Goal: Navigation & Orientation: Find specific page/section

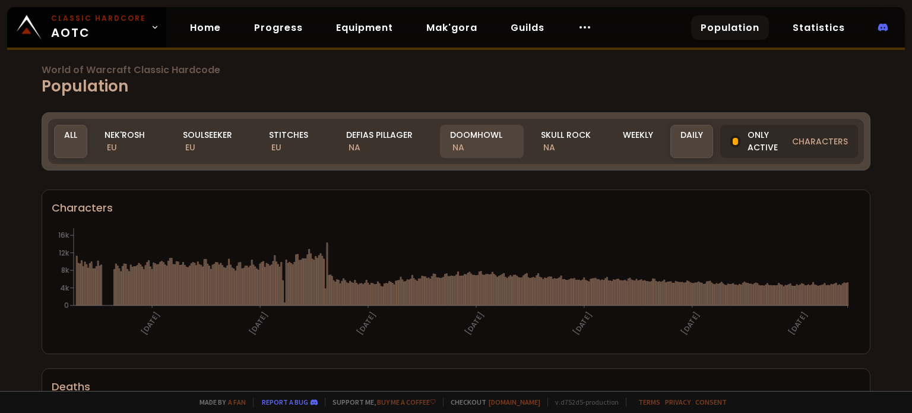
click at [480, 142] on div "Doomhowl NA" at bounding box center [482, 141] width 84 height 33
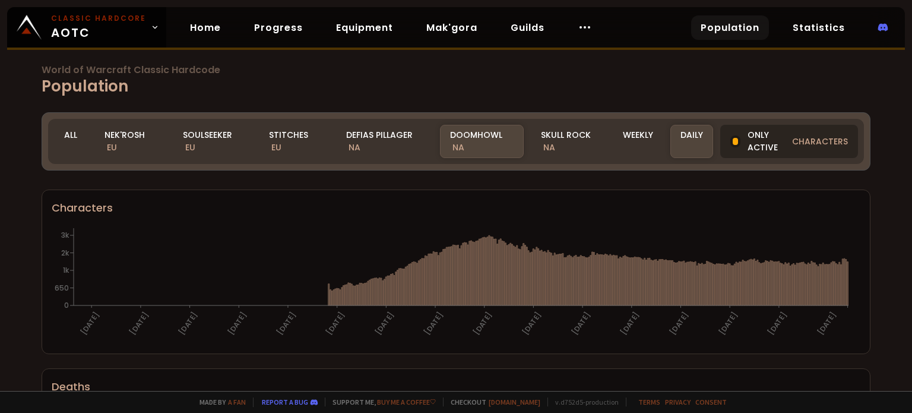
click at [811, 140] on span "characters" at bounding box center [820, 141] width 56 height 12
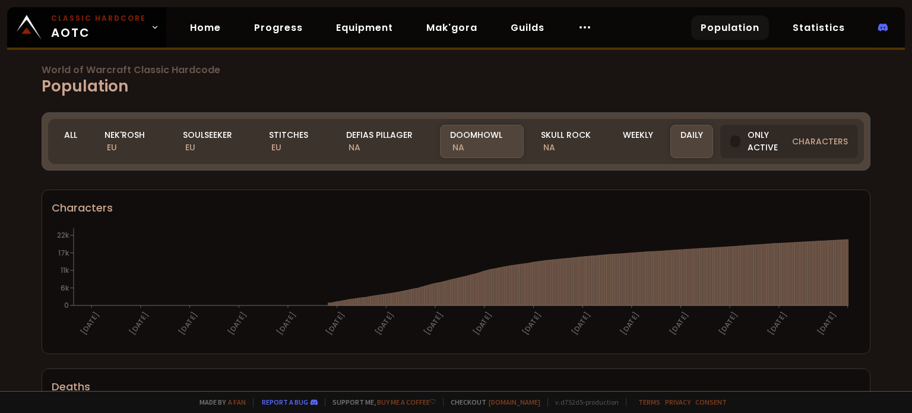
drag, startPoint x: 808, startPoint y: 139, endPoint x: 384, endPoint y: 119, distance: 424.5
click at [808, 139] on span "characters" at bounding box center [820, 141] width 56 height 12
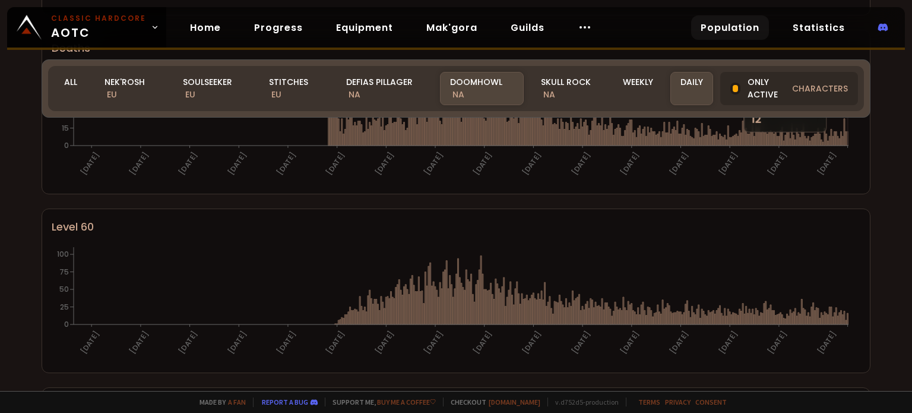
scroll to position [356, 0]
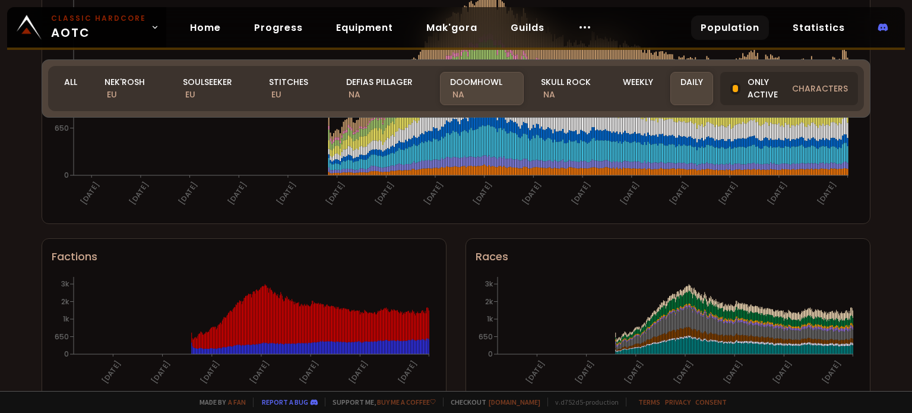
scroll to position [798, 0]
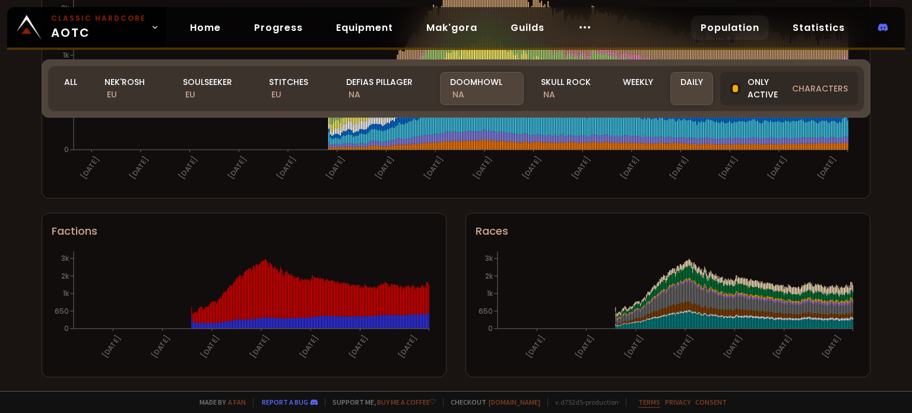
click at [641, 403] on link "Terms" at bounding box center [649, 401] width 22 height 9
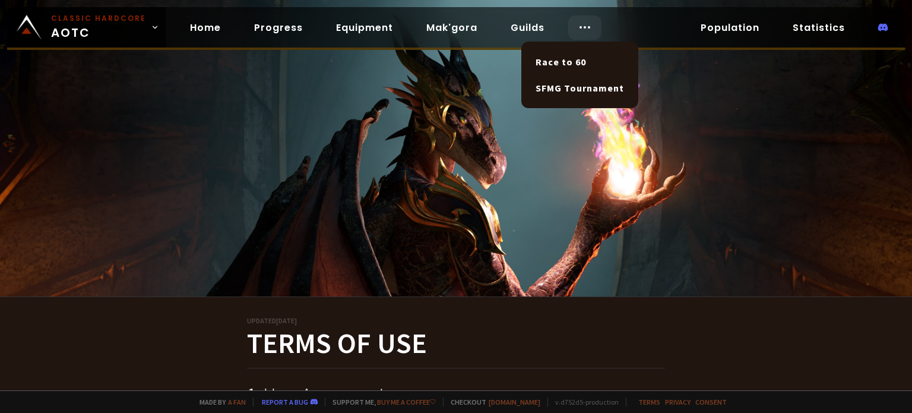
click at [582, 24] on icon at bounding box center [585, 27] width 14 height 14
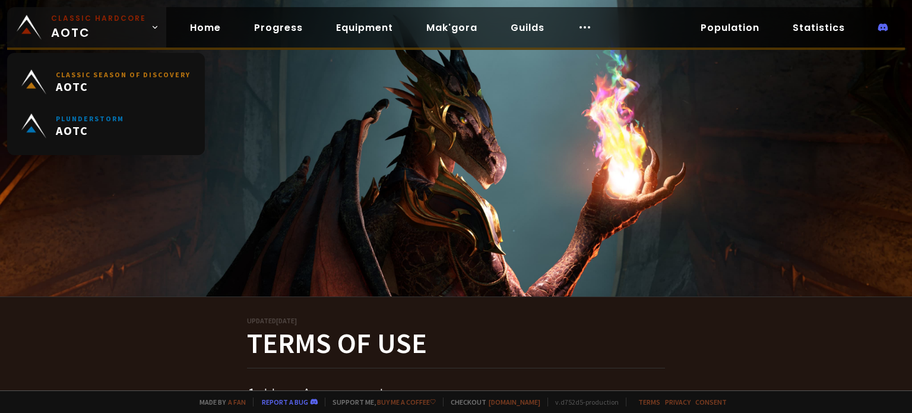
click at [152, 28] on icon at bounding box center [155, 27] width 8 height 8
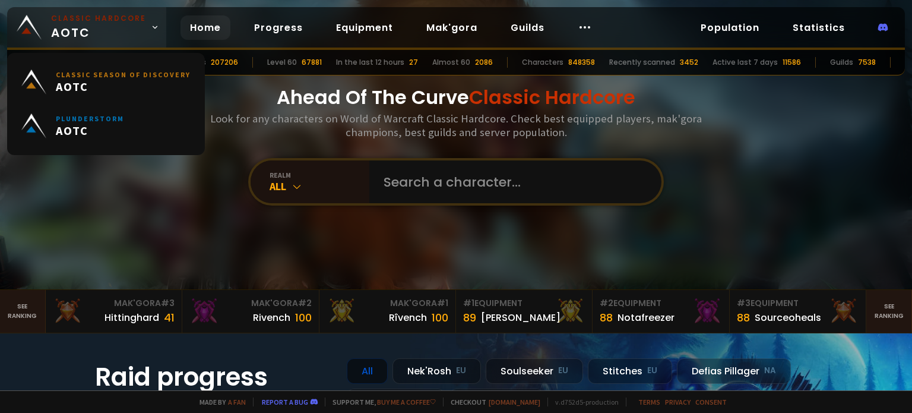
click at [152, 28] on icon at bounding box center [155, 27] width 8 height 8
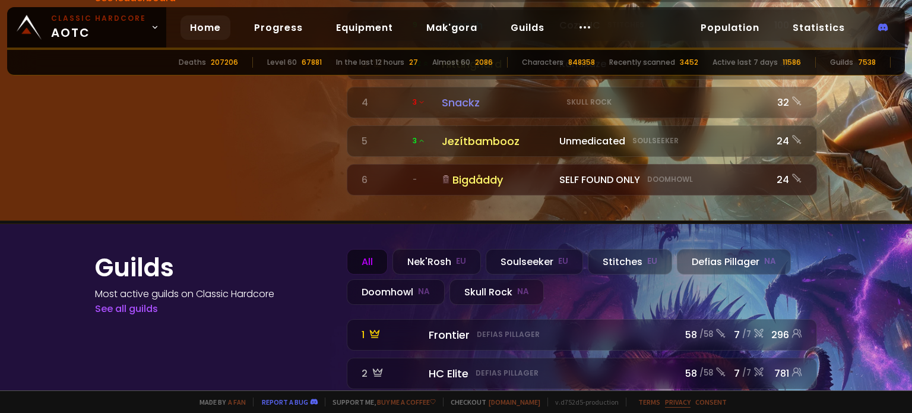
scroll to position [1229, 0]
click at [698, 403] on link "Consent" at bounding box center [710, 401] width 31 height 9
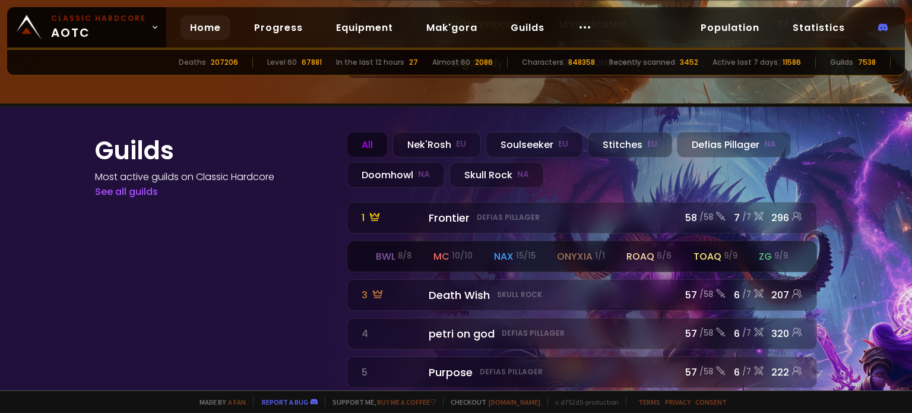
scroll to position [1348, 0]
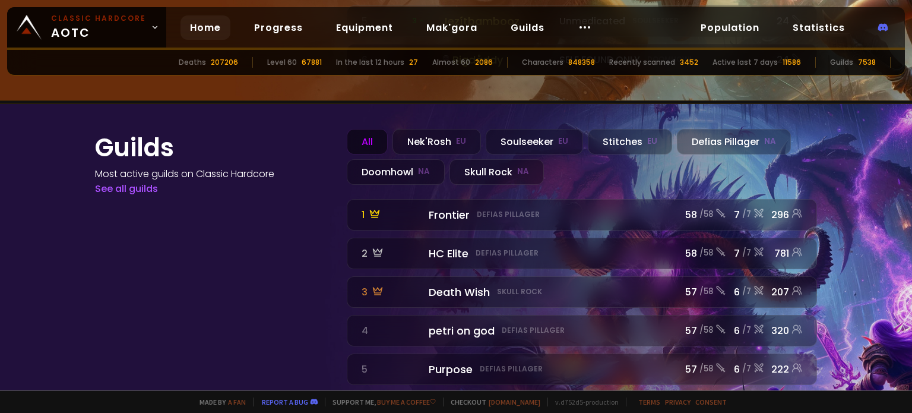
click at [363, 129] on div "All" at bounding box center [367, 142] width 41 height 26
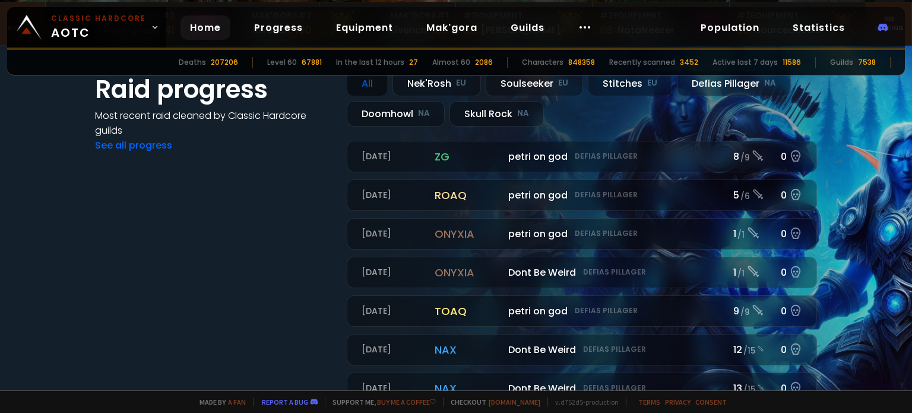
scroll to position [219, 0]
